Goal: Task Accomplishment & Management: Complete application form

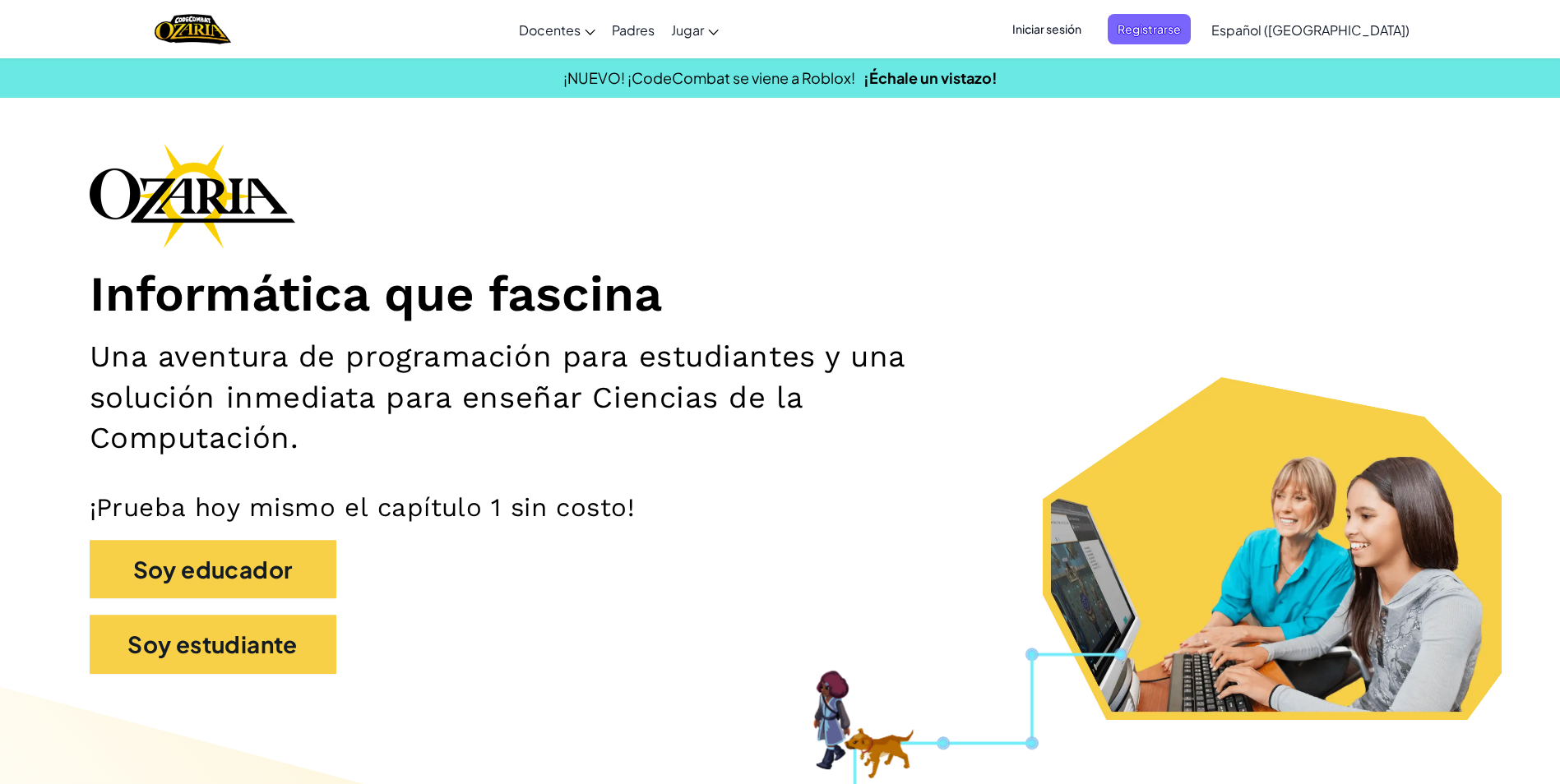
click at [1090, 39] on span "Iniciar sesión" at bounding box center [1047, 28] width 89 height 30
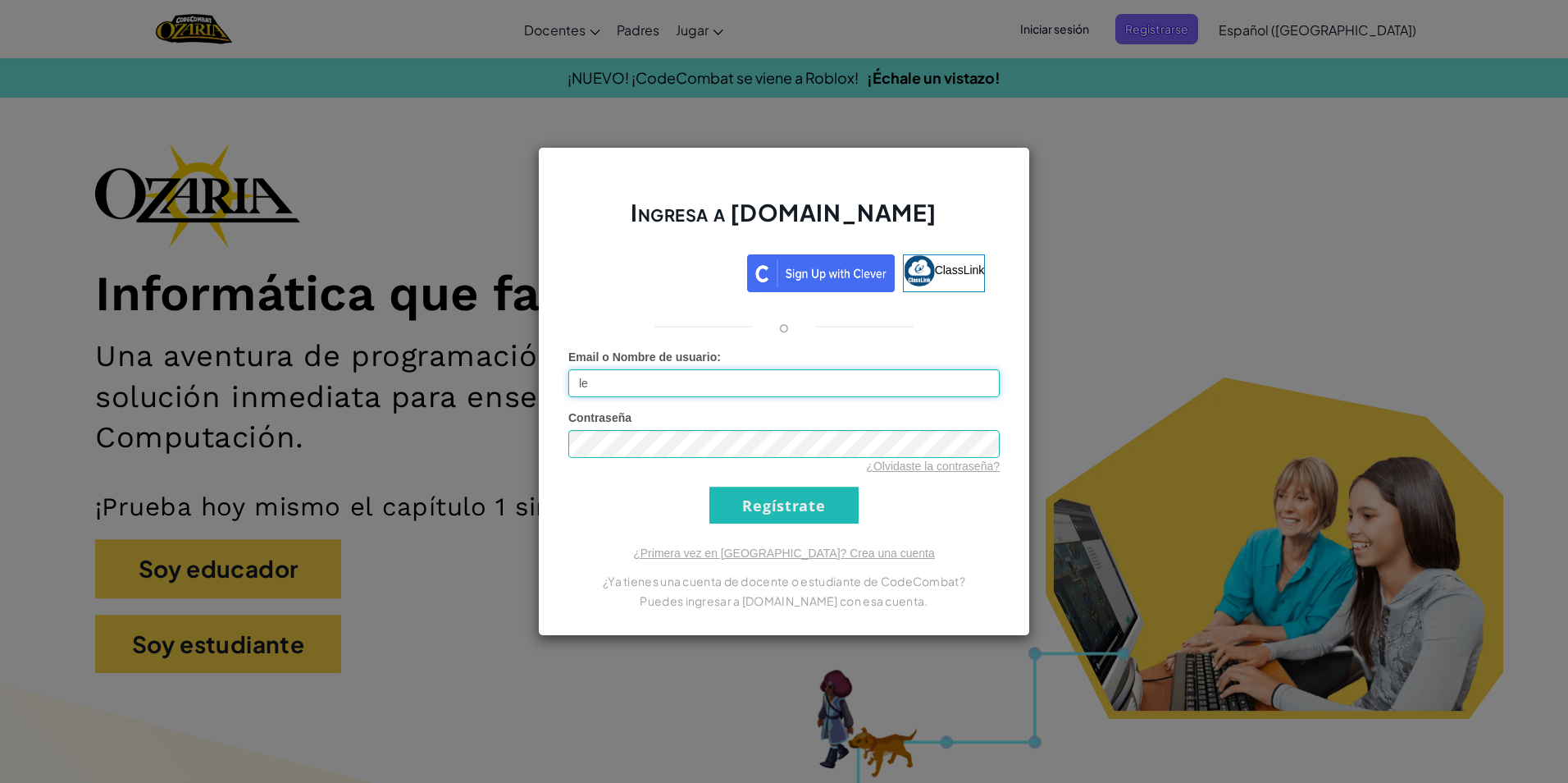
type input "l"
click at [709, 486] on input "Regístrate" at bounding box center [784, 505] width 149 height 37
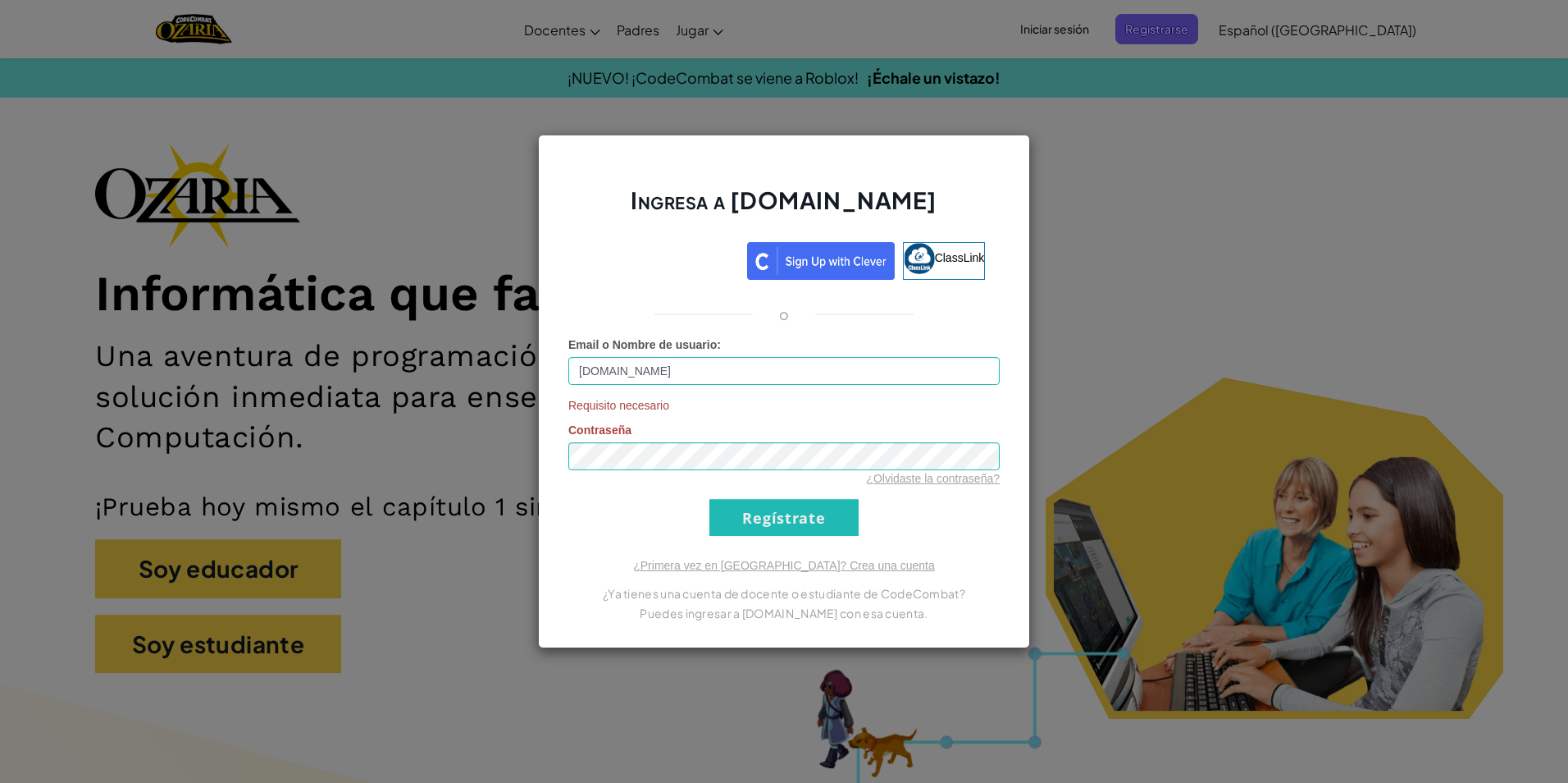
click at [723, 477] on div "¿Olvidaste la contraseña?" at bounding box center [784, 478] width 431 height 17
click at [709, 499] on input "Regístrate" at bounding box center [784, 517] width 149 height 37
click at [773, 517] on input "Regístrate" at bounding box center [784, 517] width 149 height 37
click at [558, 477] on div "Ingresa a [DOMAIN_NAME] ClassLink o No encontrado. Email o Nombre de usuario : …" at bounding box center [784, 392] width 492 height 514
click at [646, 407] on input "[DOMAIN_NAME]" at bounding box center [784, 395] width 431 height 28
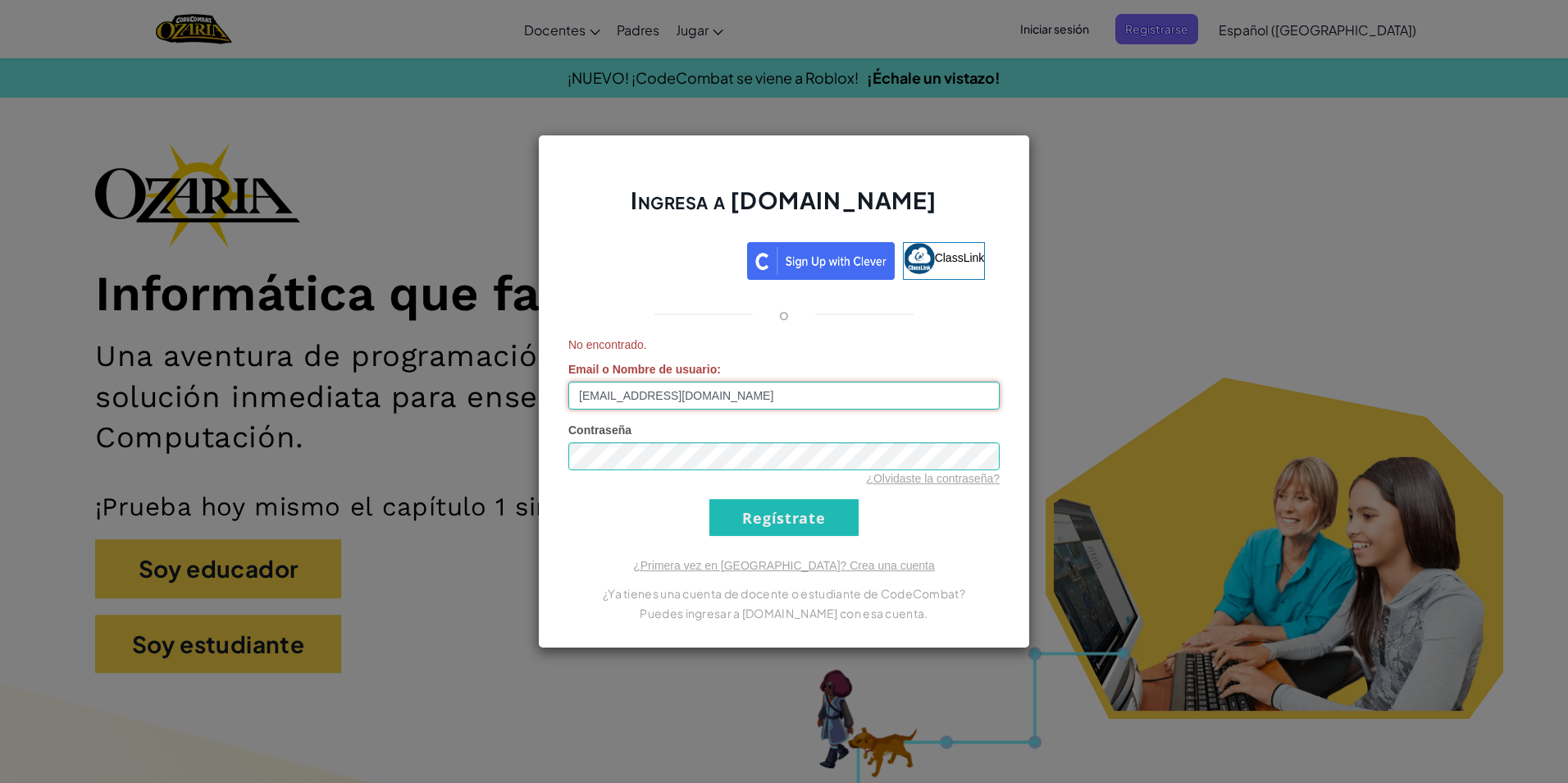
type input "[EMAIL_ADDRESS][DOMAIN_NAME]"
click at [709, 499] on input "Regístrate" at bounding box center [784, 517] width 149 height 37
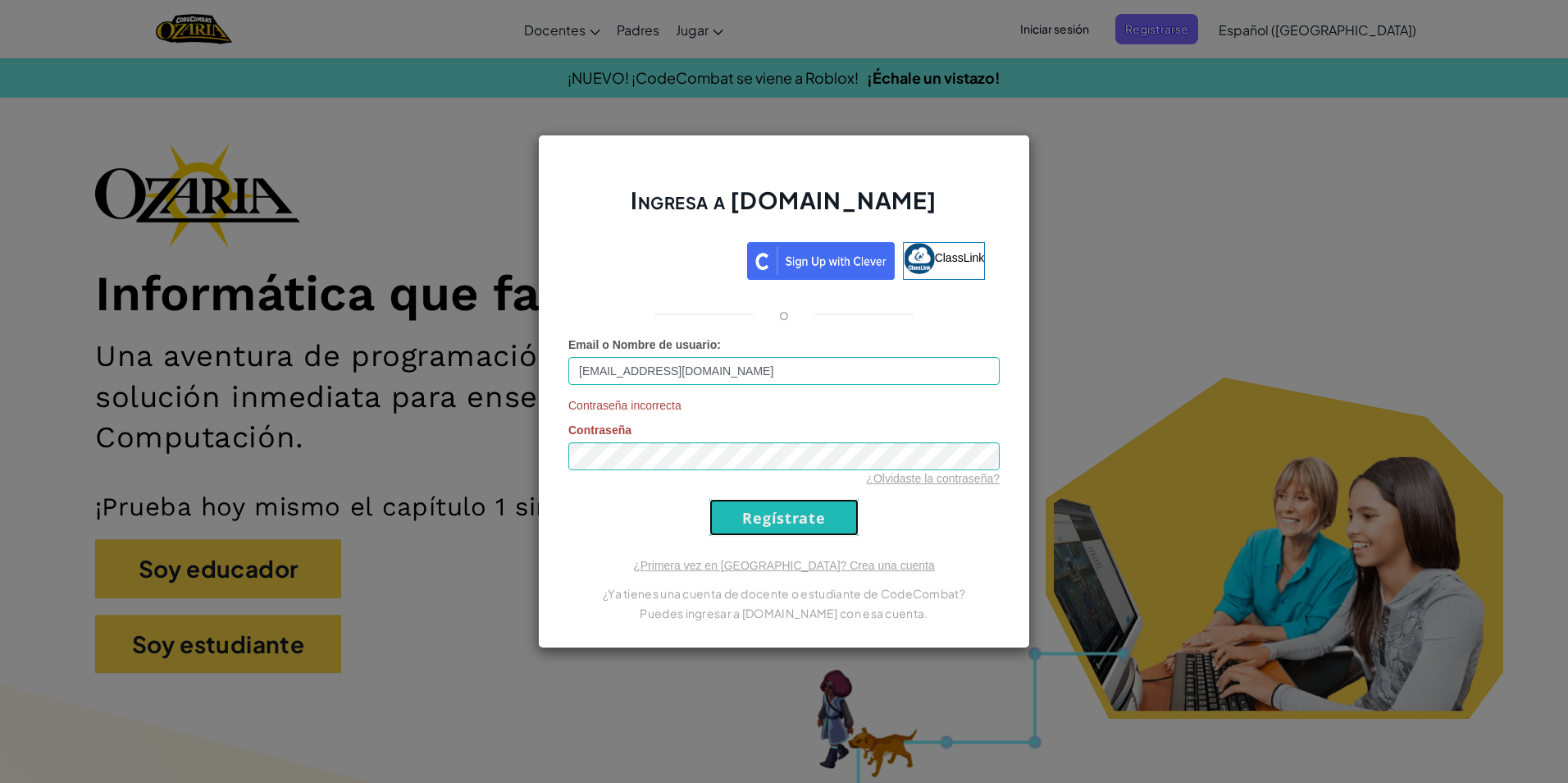
click at [839, 530] on input "Regístrate" at bounding box center [784, 517] width 149 height 37
